Goal: Information Seeking & Learning: Find contact information

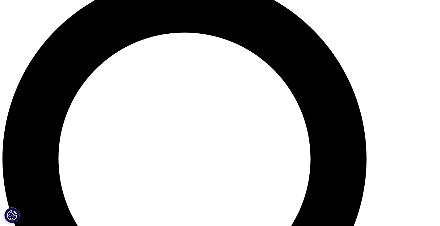
scroll to position [466, 0]
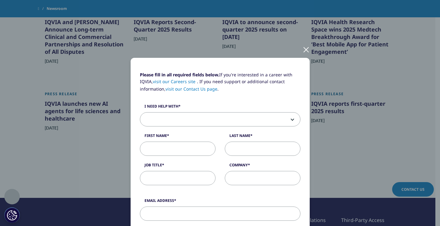
click at [302, 51] on div at bounding box center [305, 49] width 7 height 17
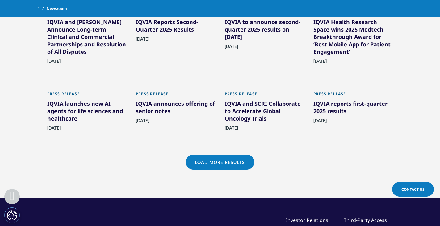
click at [338, 110] on div "IQVIA reports first-quarter 2025 results" at bounding box center [353, 108] width 80 height 17
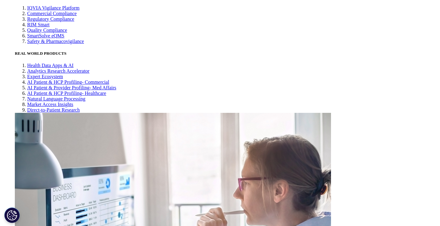
scroll to position [3947, 0]
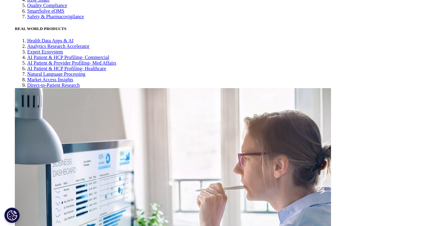
drag, startPoint x: 92, startPoint y: 173, endPoint x: 156, endPoint y: 182, distance: 65.0
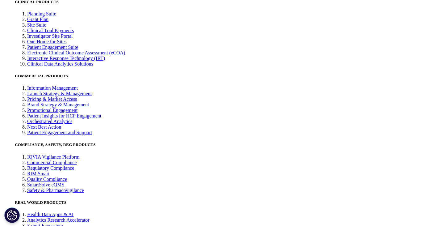
copy p "Kerri Joseph, IQVIA Investor Relations ( kerri.joseph@iqvia.com ) +1.973.541.35…"
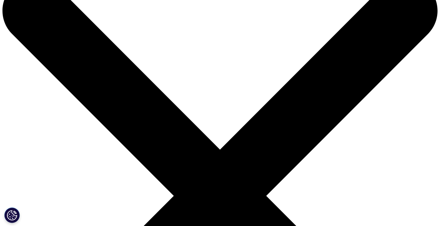
scroll to position [0, 0]
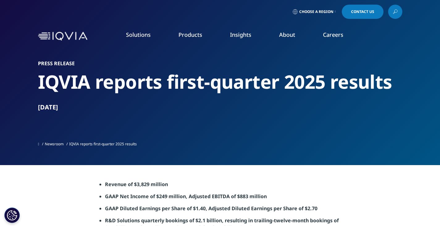
click at [231, 85] on link "News" at bounding box center [279, 83] width 108 height 7
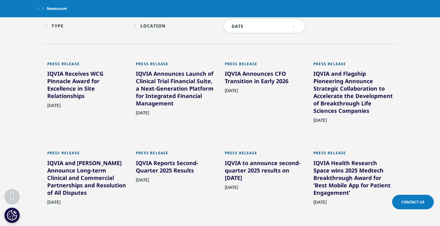
scroll to position [327, 0]
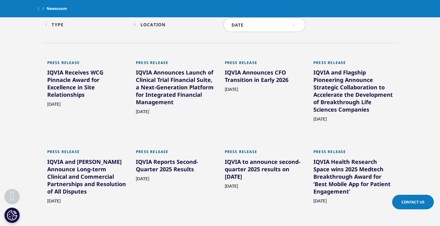
click at [72, 82] on div "IQVIA Receives WCG Pinnacle Award for Excellence in Site Relationships" at bounding box center [87, 85] width 80 height 32
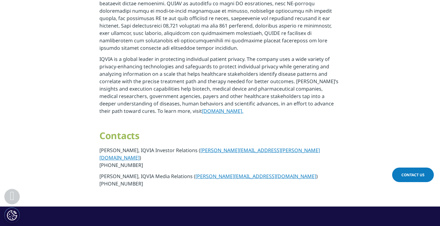
scroll to position [403, 0]
